Goal: Understand process/instructions: Learn how to perform a task or action

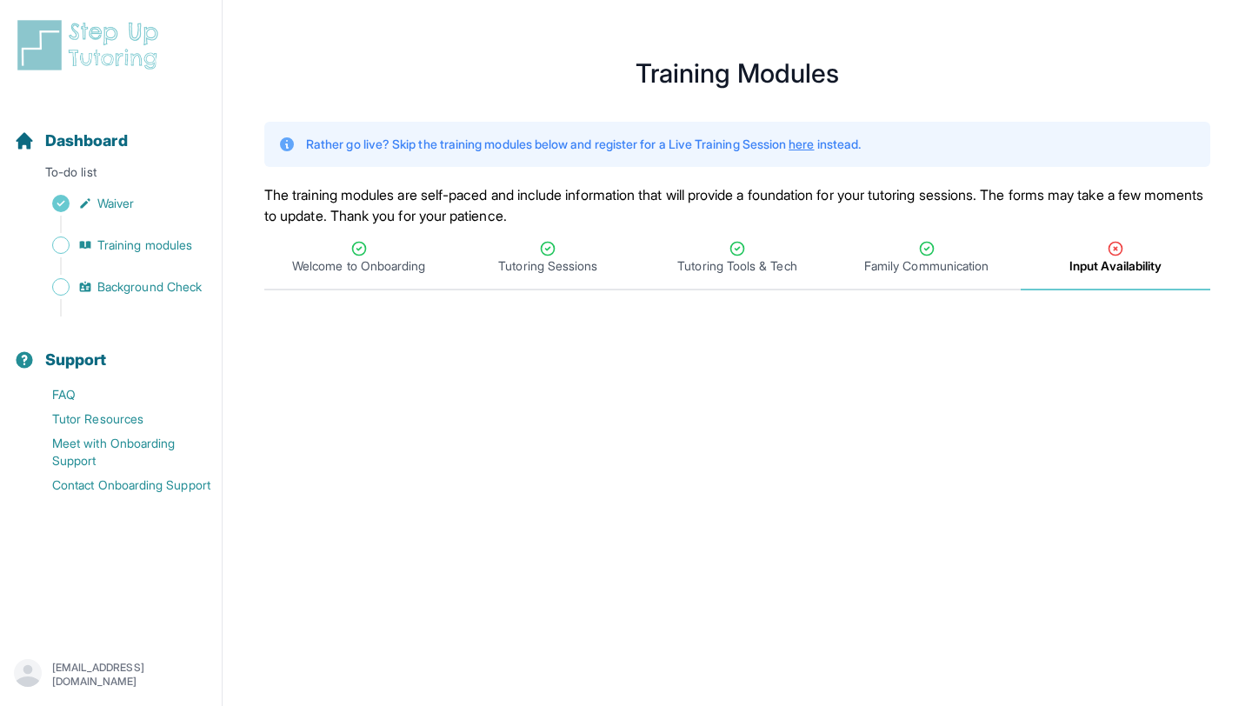
scroll to position [84, 0]
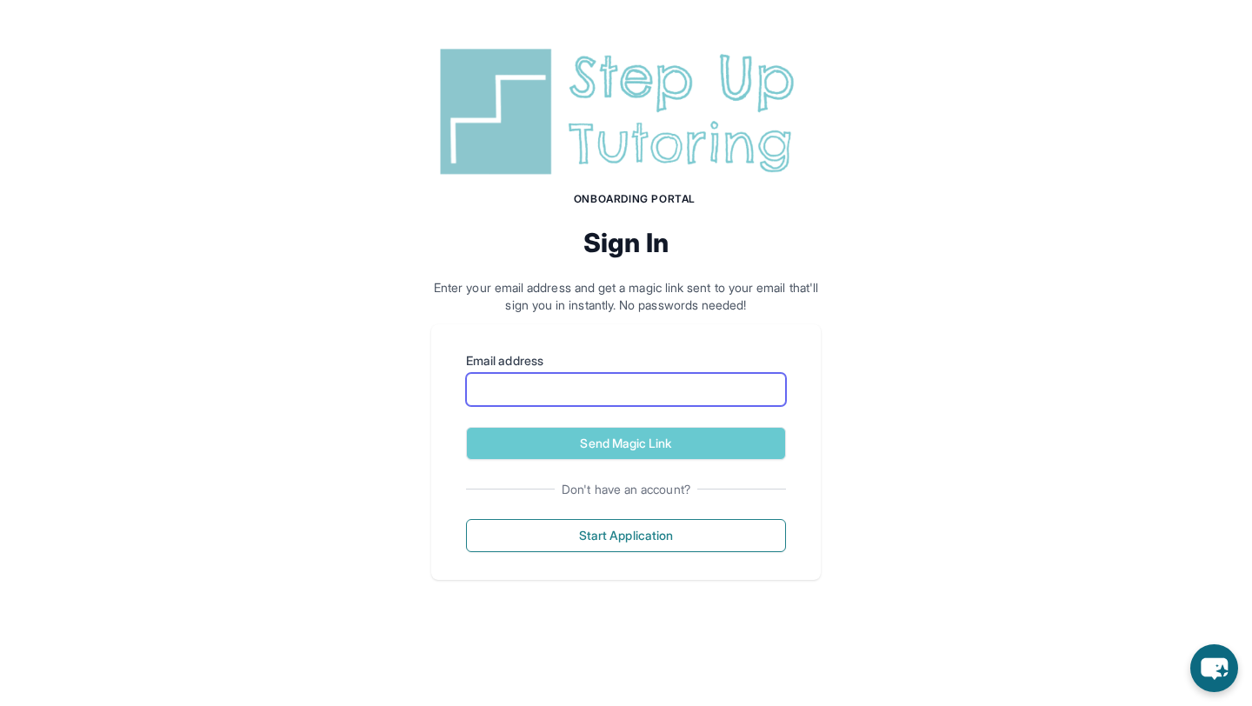
click at [547, 386] on input "Email address" at bounding box center [626, 389] width 320 height 33
type input "**********"
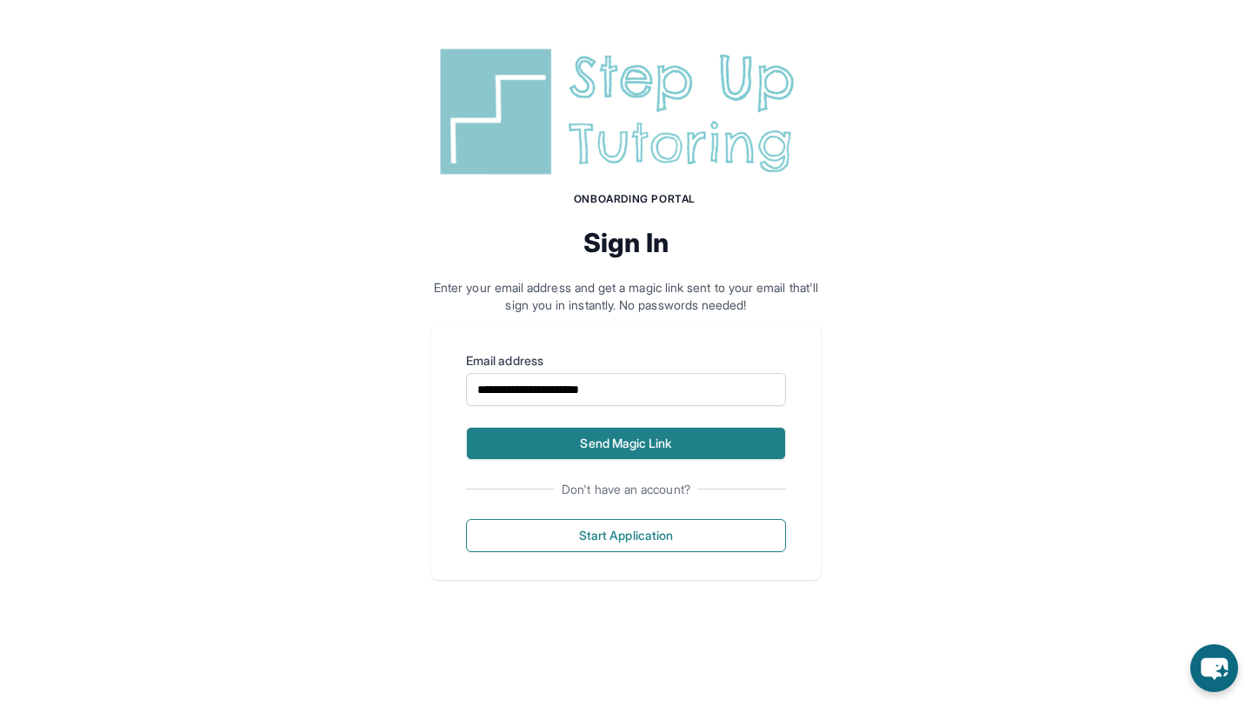
click at [631, 441] on button "Send Magic Link" at bounding box center [626, 443] width 320 height 33
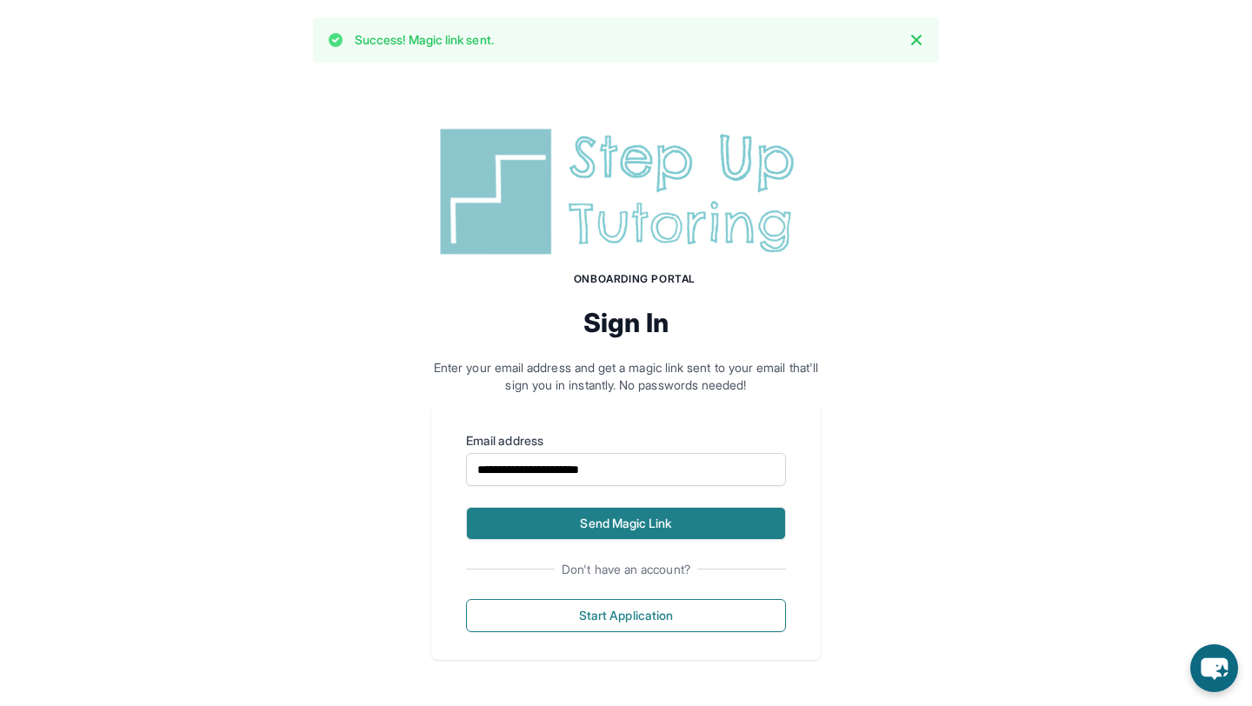
click at [572, 517] on button "Send Magic Link" at bounding box center [626, 523] width 320 height 33
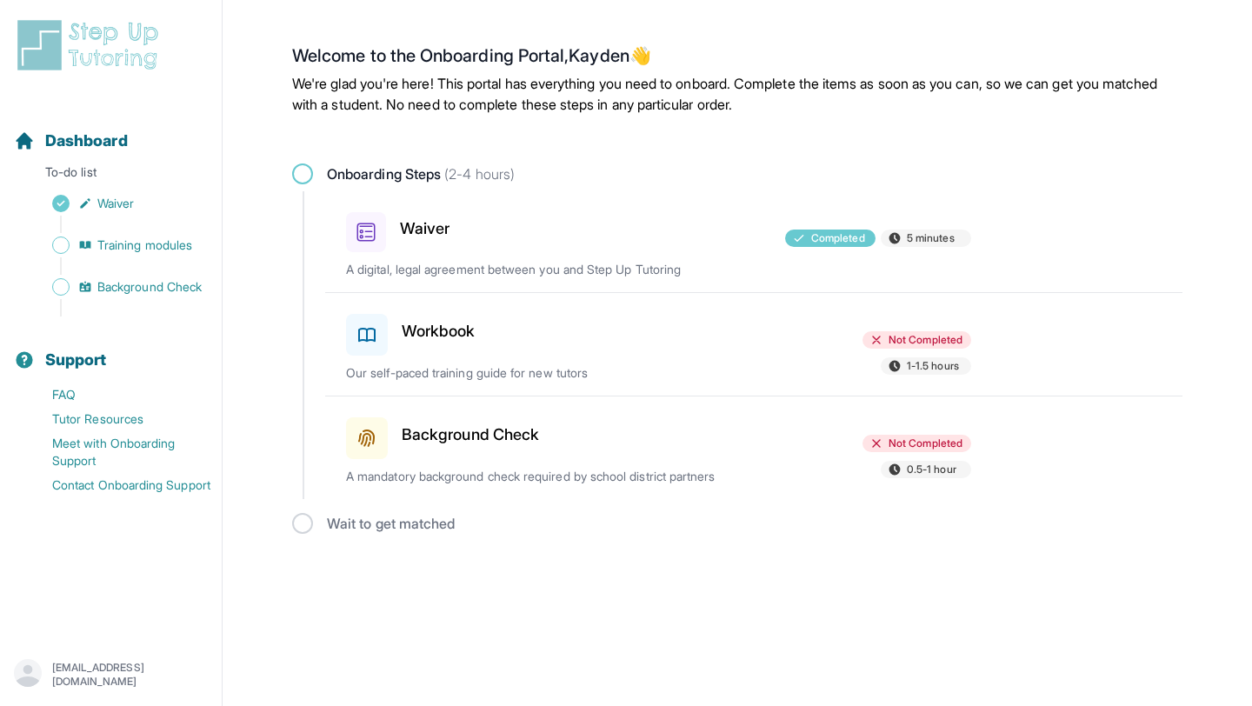
click at [729, 376] on p "Our self-paced training guide for new tutors" at bounding box center [549, 372] width 407 height 17
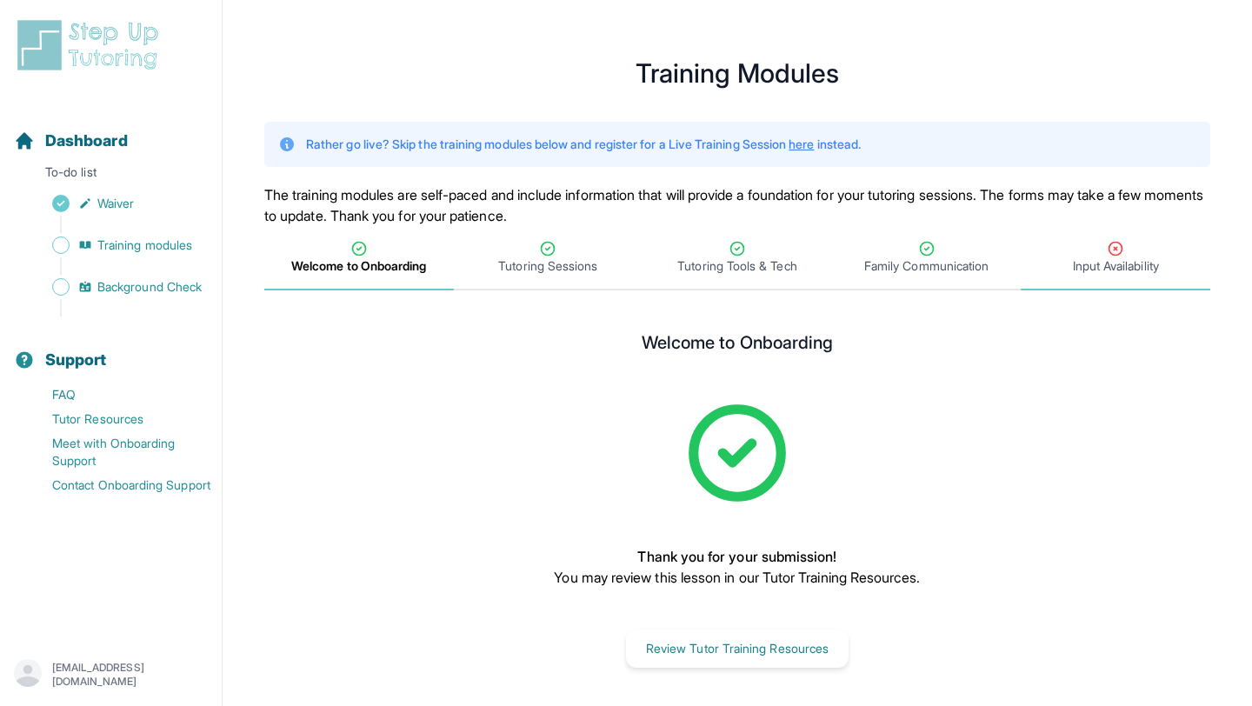
click at [1137, 258] on span "Input Availability" at bounding box center [1116, 265] width 86 height 17
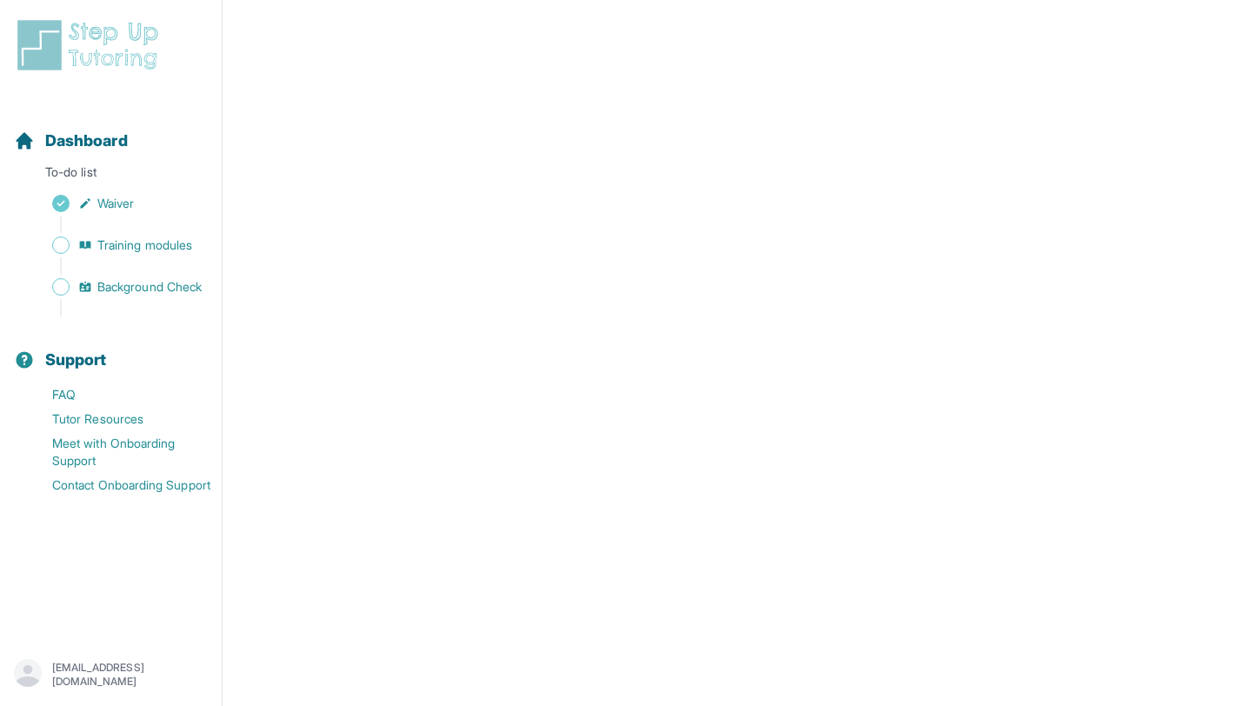
scroll to position [575, 0]
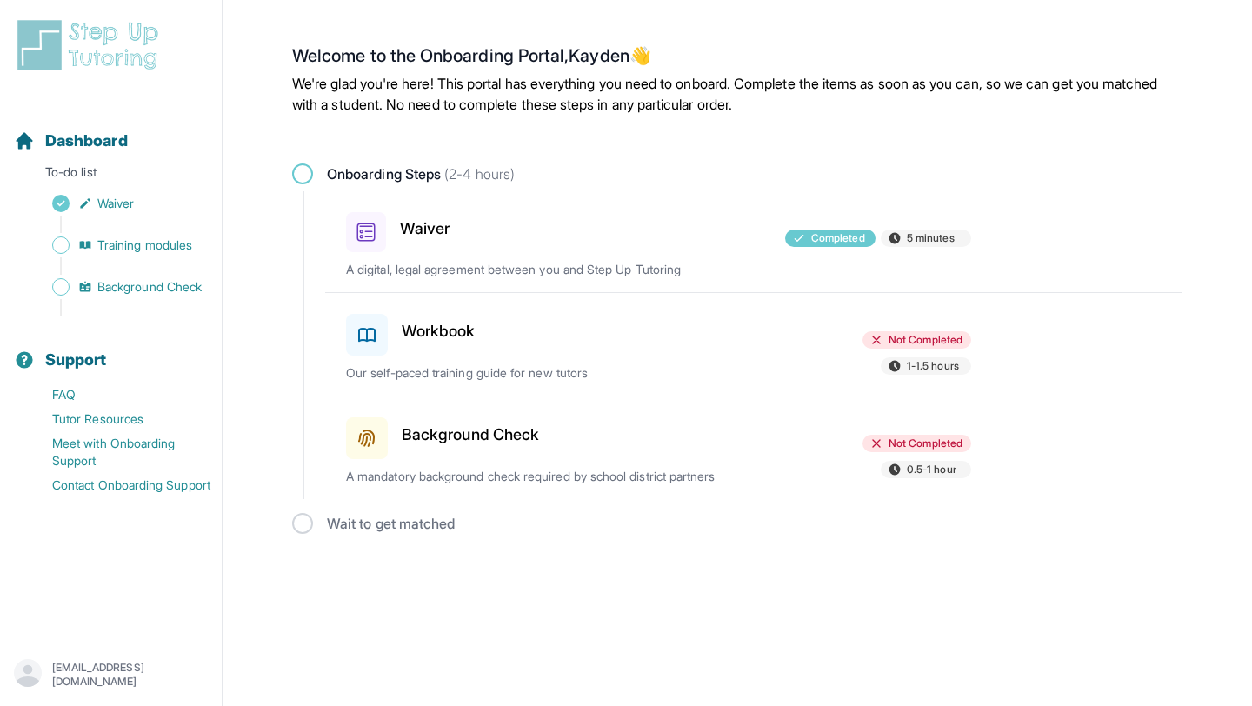
click at [689, 331] on div at bounding box center [658, 331] width 203 height 49
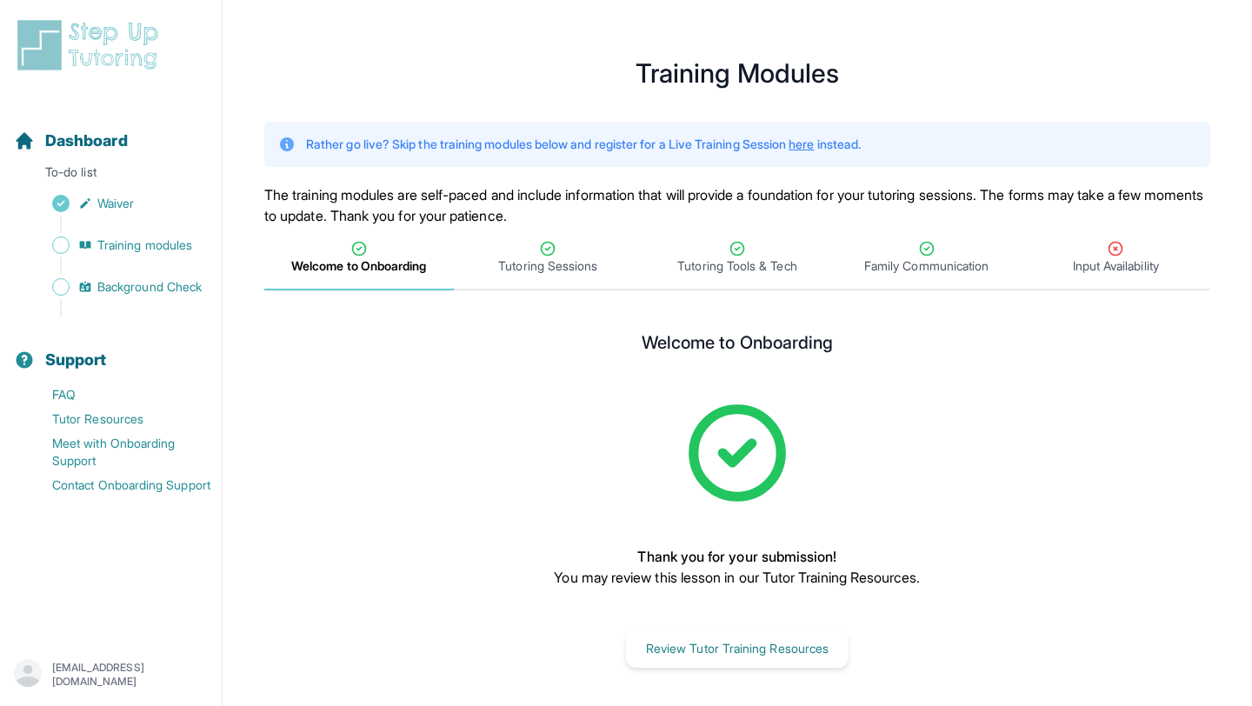
scroll to position [21, 0]
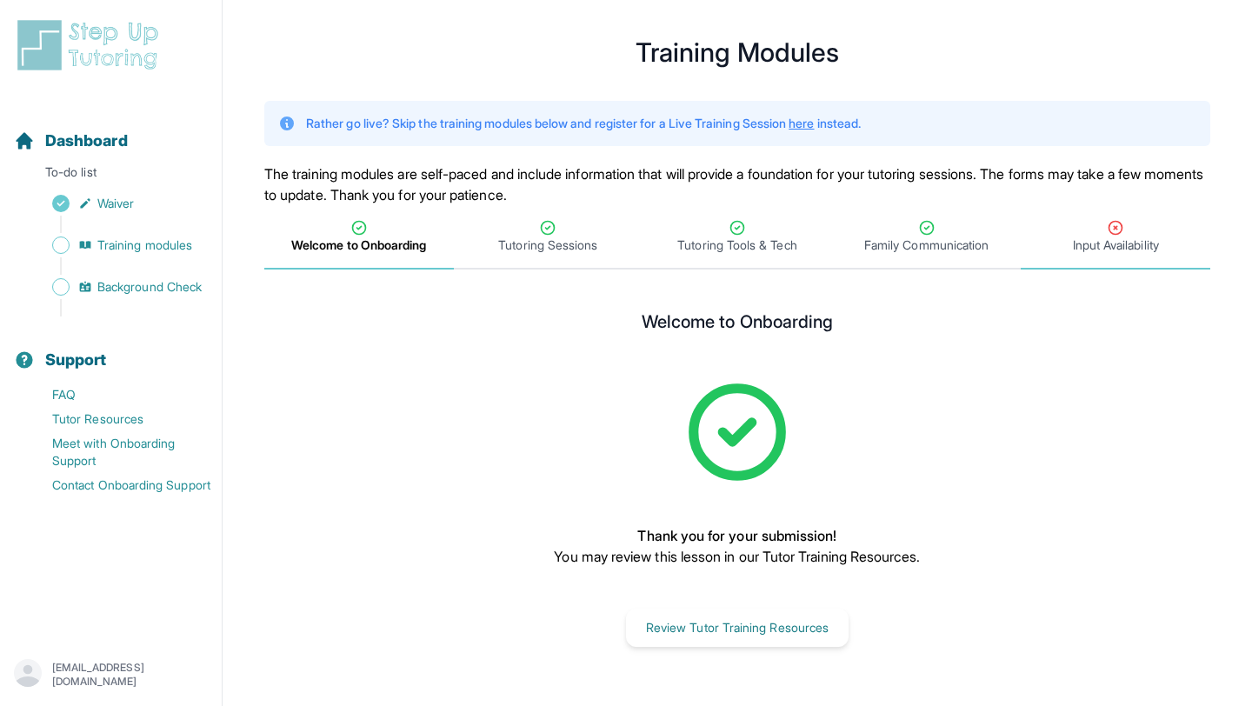
click at [1105, 230] on div "Input Availability" at bounding box center [1115, 236] width 183 height 35
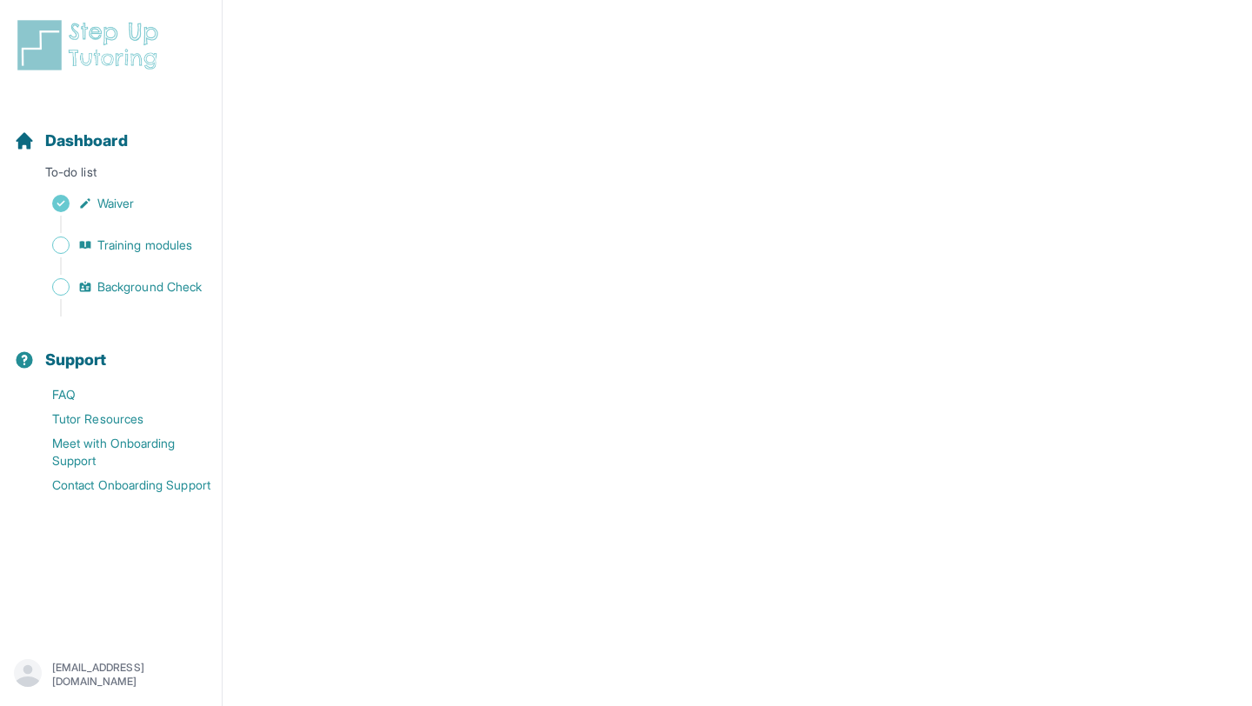
scroll to position [336, 0]
click at [130, 484] on link "Contact Onboarding Support" at bounding box center [118, 485] width 208 height 24
